Goal: Transaction & Acquisition: Purchase product/service

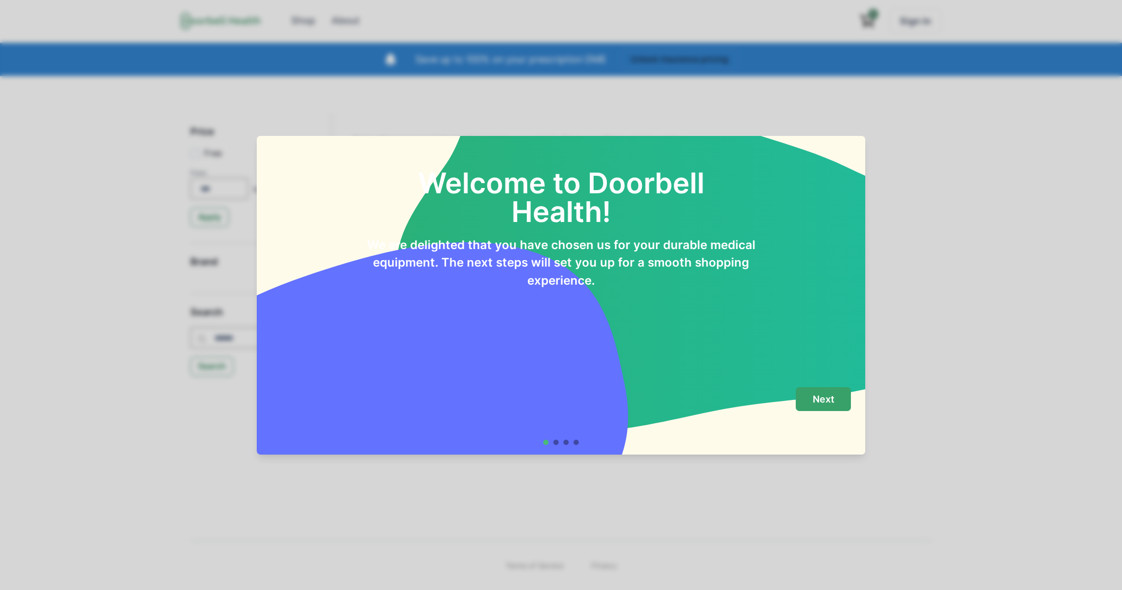
click at [833, 408] on button "Next" at bounding box center [823, 399] width 55 height 24
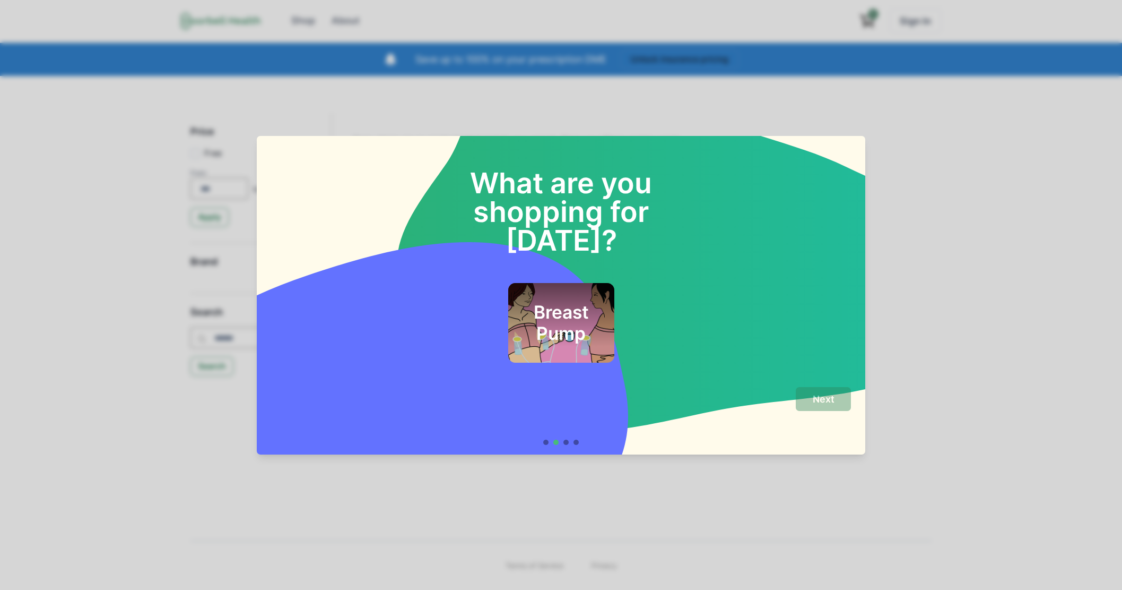
click at [569, 301] on h2 "Breast Pump" at bounding box center [560, 322] width 77 height 43
click at [819, 399] on p "Next" at bounding box center [824, 399] width 22 height 12
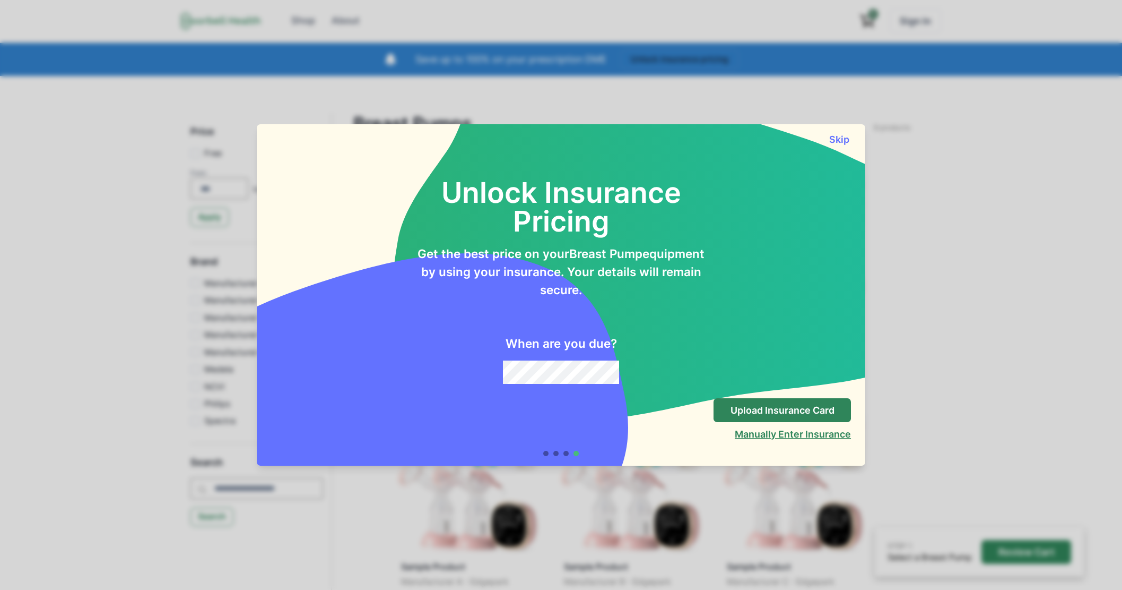
click at [749, 434] on button "Manually Enter Insurance" at bounding box center [793, 433] width 116 height 11
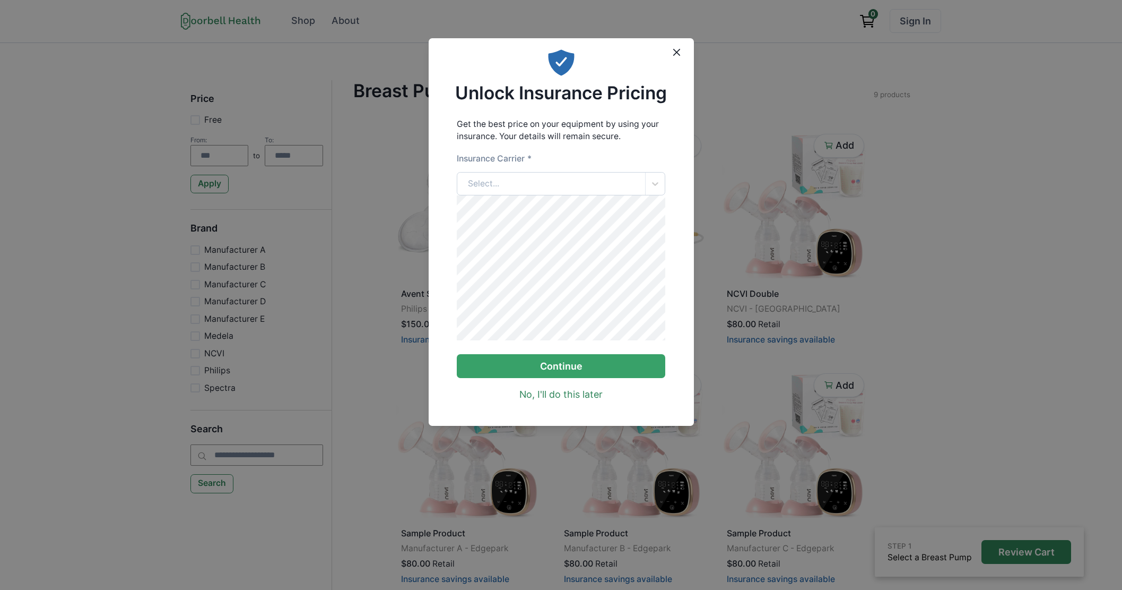
click at [486, 172] on div "Select..." at bounding box center [551, 183] width 188 height 23
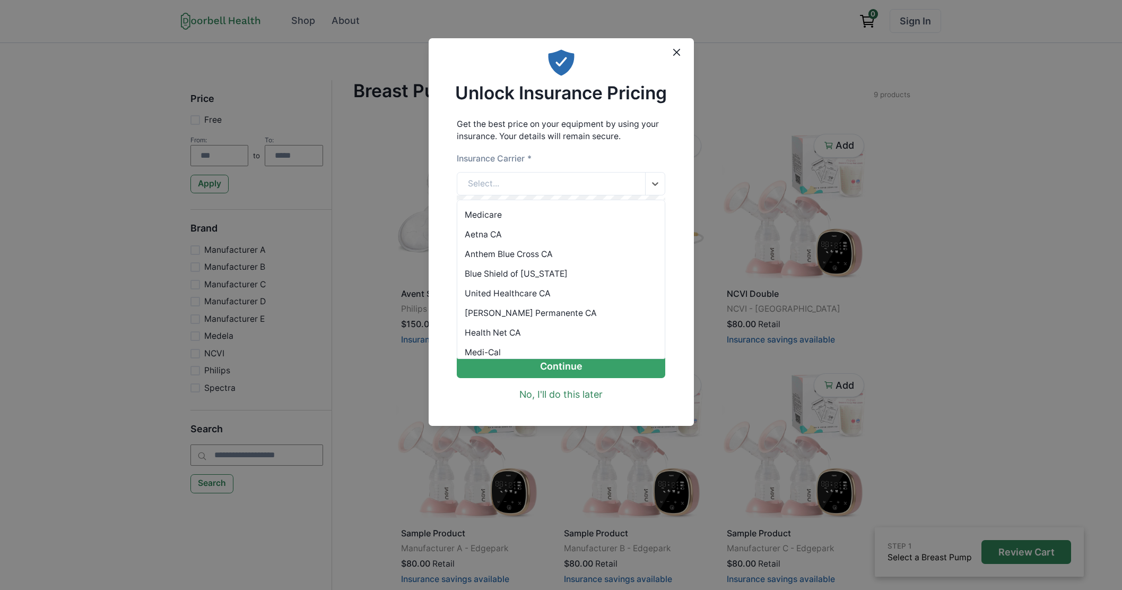
click at [493, 253] on div "Anthem Blue Cross CA" at bounding box center [560, 254] width 207 height 20
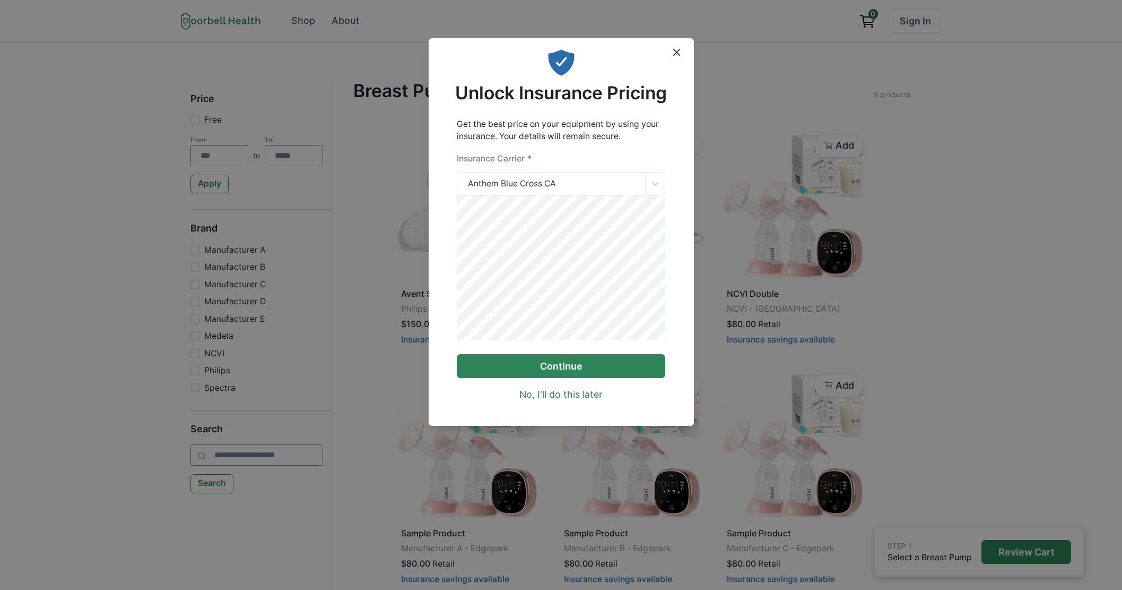
click at [576, 369] on button "Continue" at bounding box center [561, 366] width 209 height 24
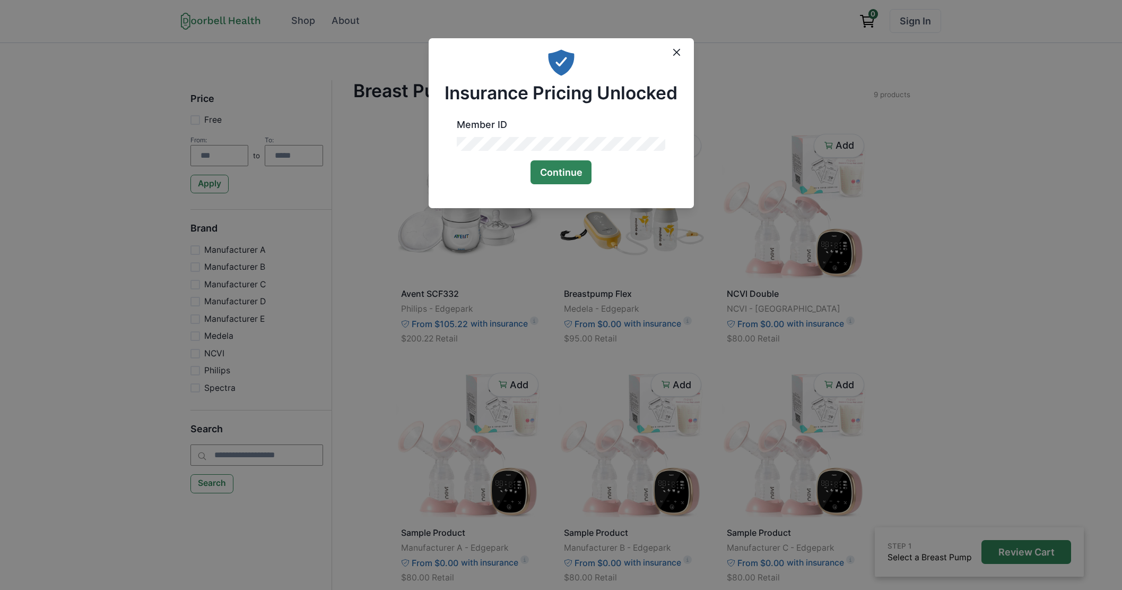
click at [576, 174] on button "Continue" at bounding box center [562, 172] width 62 height 24
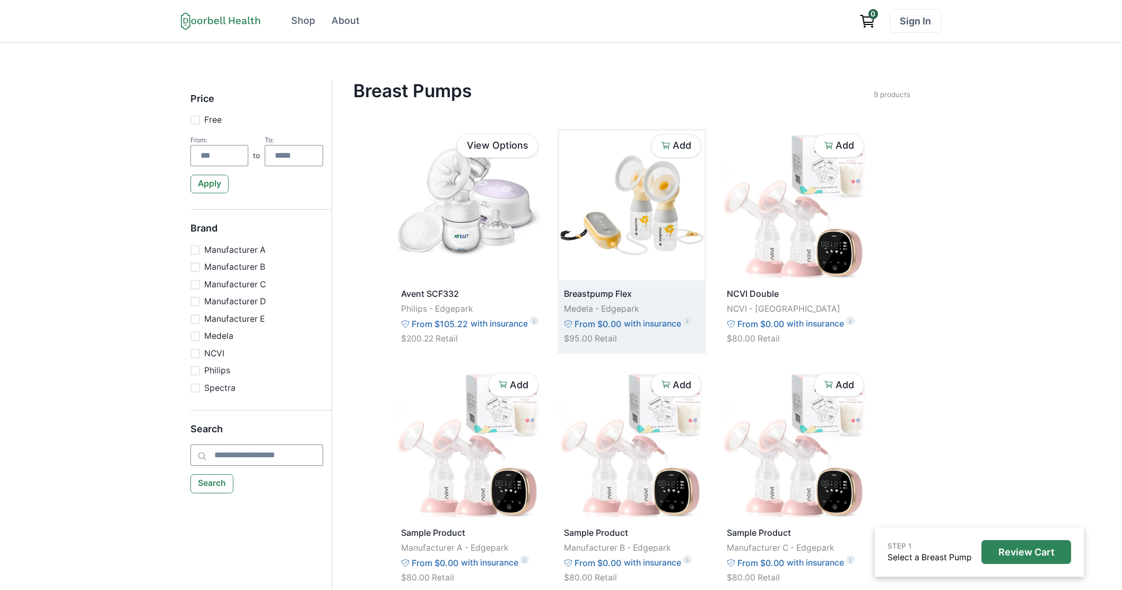
click at [633, 202] on img at bounding box center [631, 206] width 145 height 150
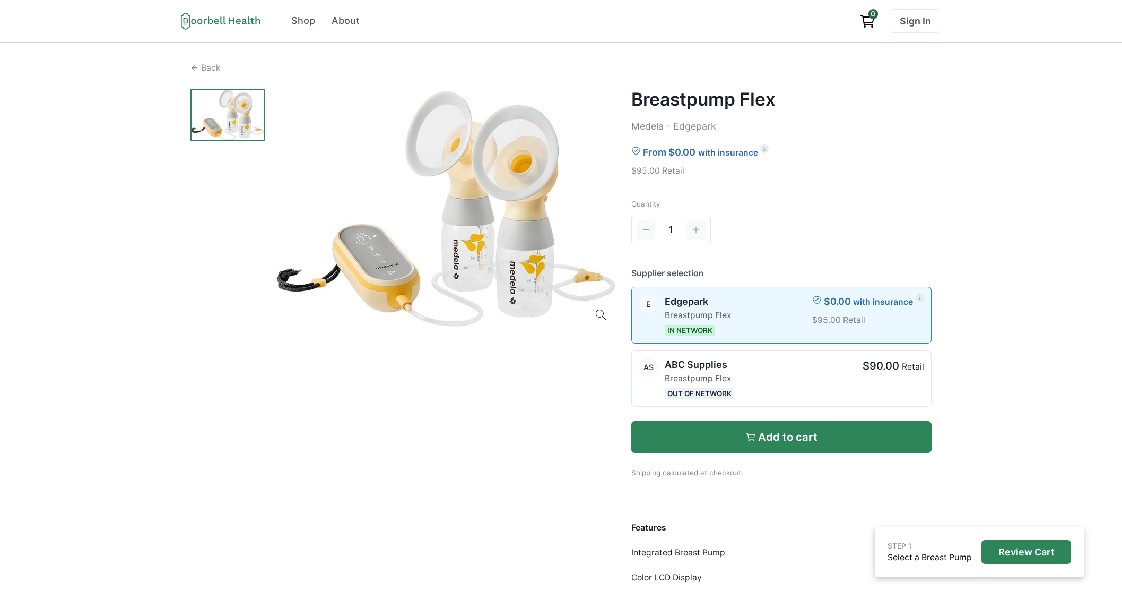
click at [753, 446] on button "Add to cart" at bounding box center [781, 437] width 301 height 32
click at [793, 441] on p "Add to cart" at bounding box center [787, 436] width 59 height 13
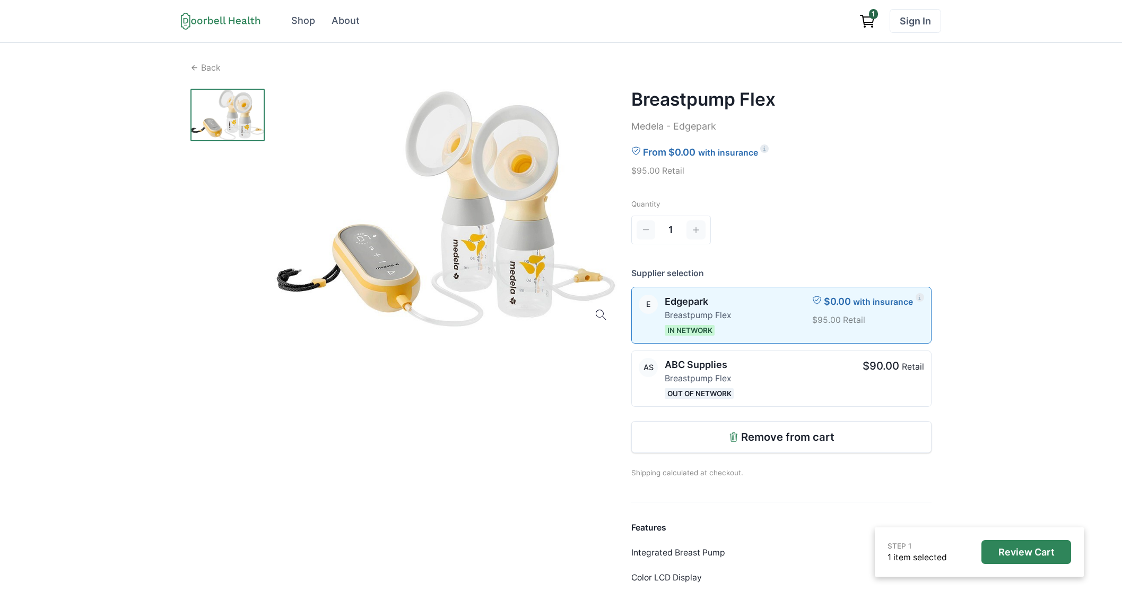
click at [859, 22] on icon "View cart" at bounding box center [867, 21] width 17 height 17
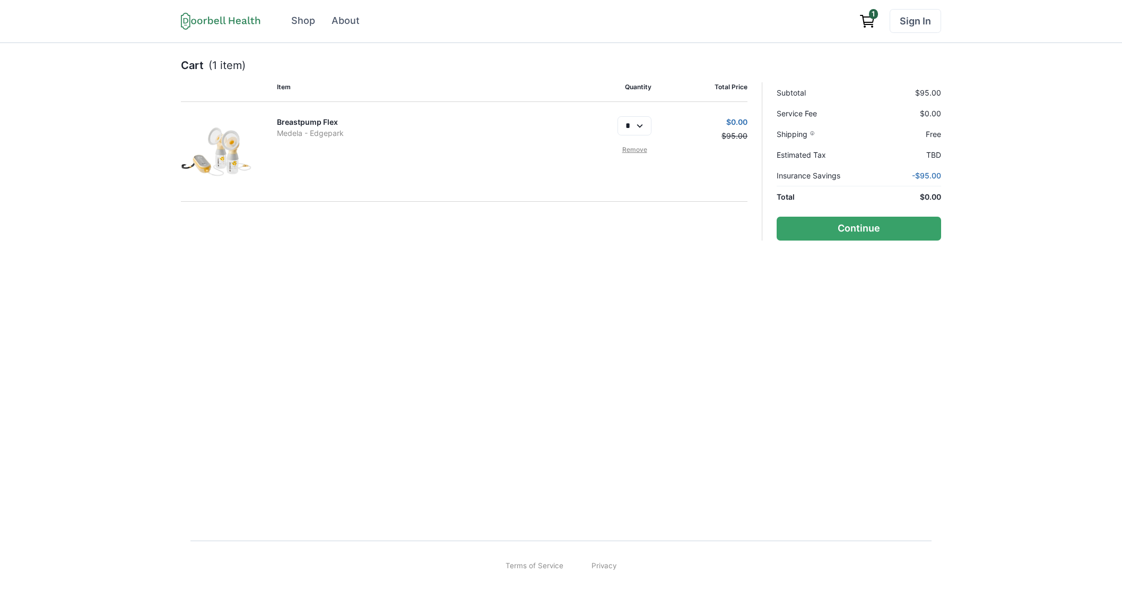
click at [631, 146] on link "Remove" at bounding box center [635, 150] width 34 height 10
